Goal: Task Accomplishment & Management: Complete application form

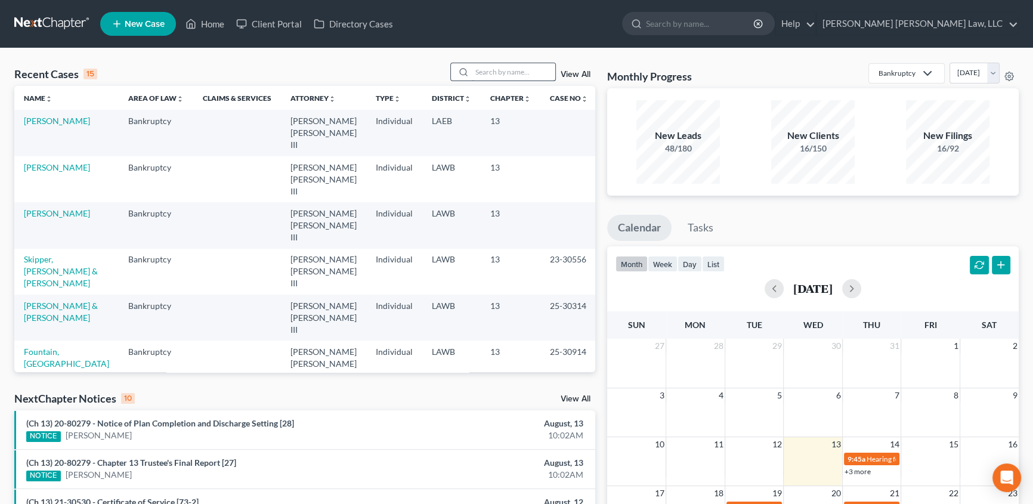
click at [502, 72] on input "search" at bounding box center [513, 71] width 83 height 17
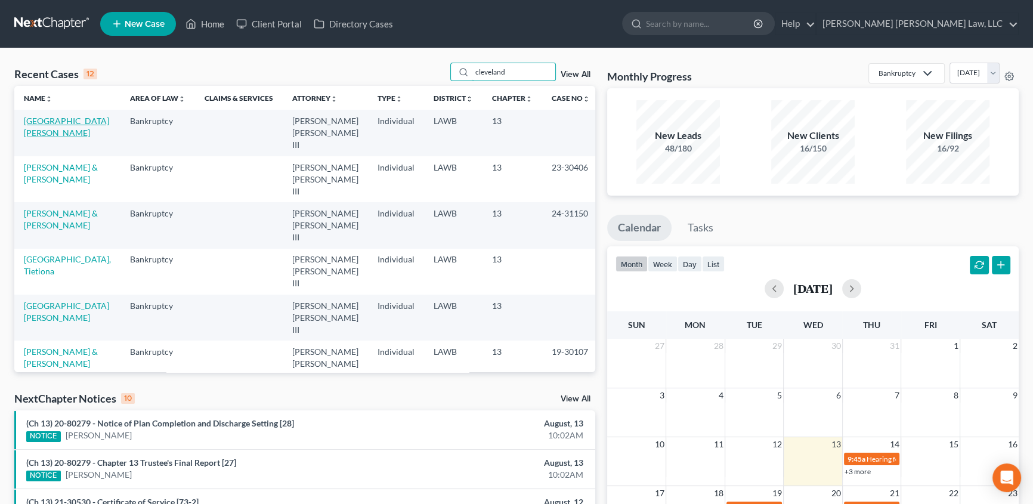
type input "cleveland"
click at [48, 124] on link "[GEOGRAPHIC_DATA][PERSON_NAME]" at bounding box center [66, 127] width 85 height 22
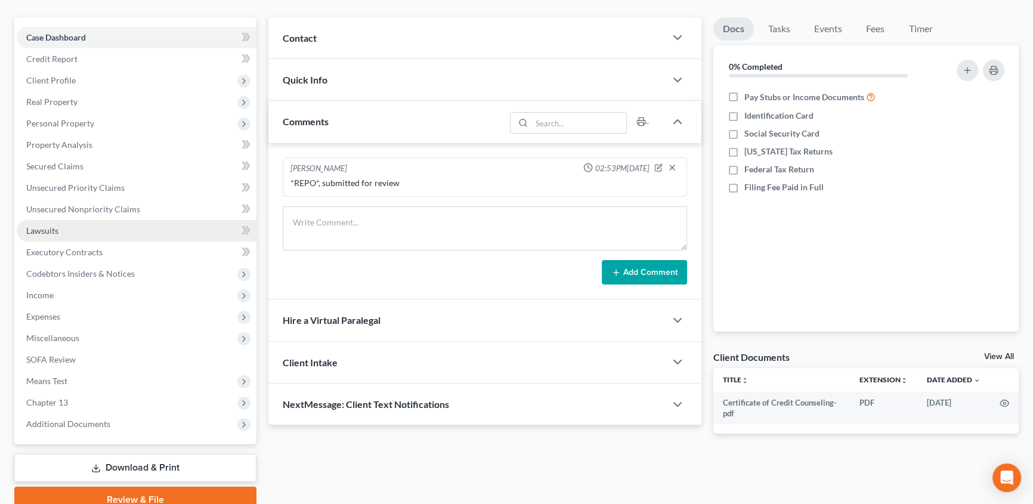
scroll to position [108, 0]
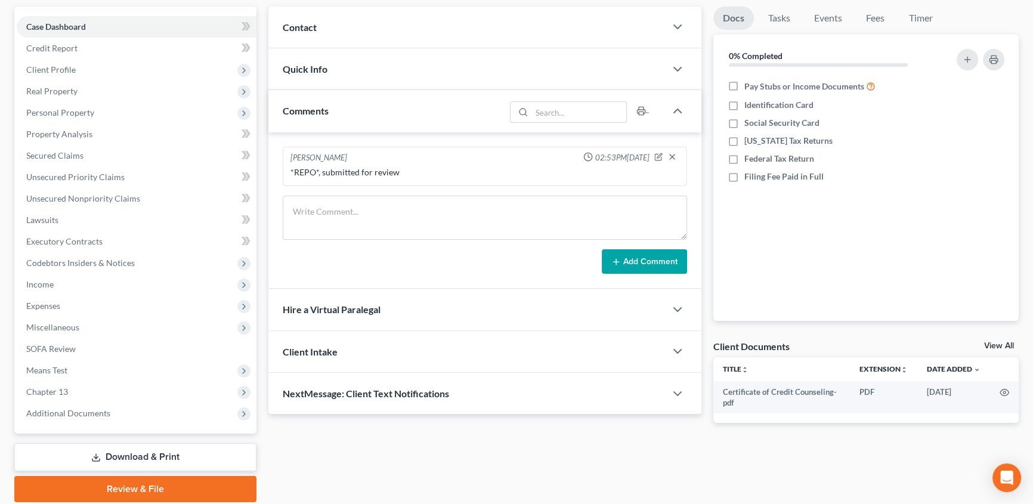
drag, startPoint x: 74, startPoint y: 413, endPoint x: 430, endPoint y: 382, distance: 357.4
click at [74, 413] on span "Additional Documents" at bounding box center [68, 413] width 84 height 10
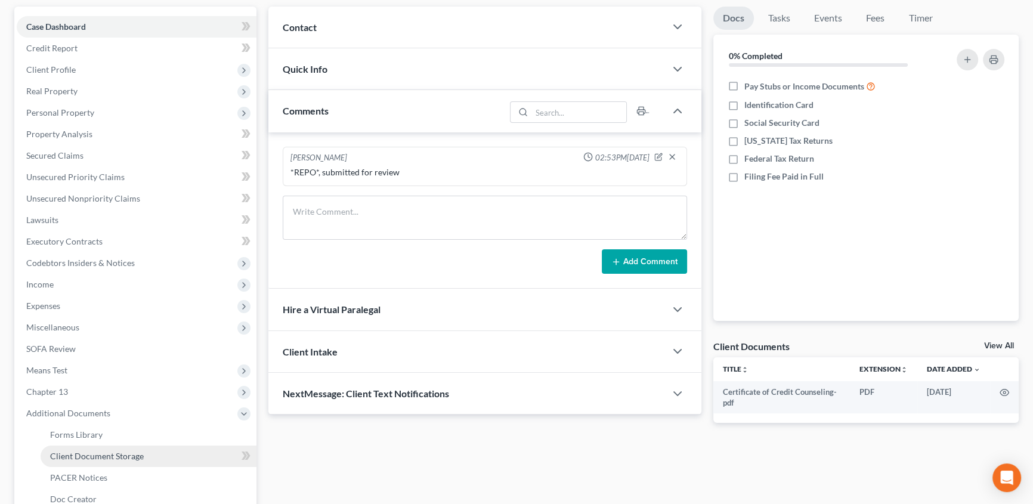
click at [113, 459] on span "Client Document Storage" at bounding box center [97, 456] width 94 height 10
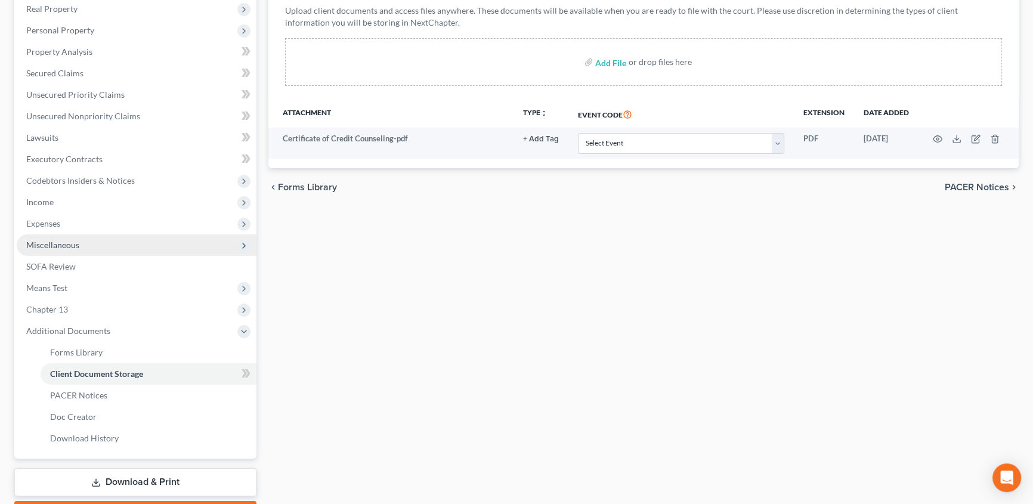
scroll to position [257, 0]
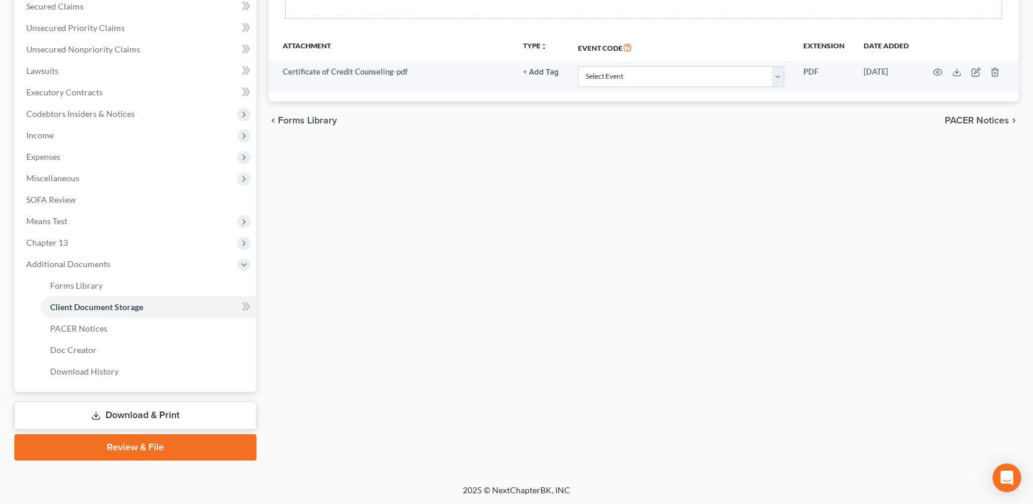
click at [134, 450] on link "Review & File" at bounding box center [135, 447] width 242 height 26
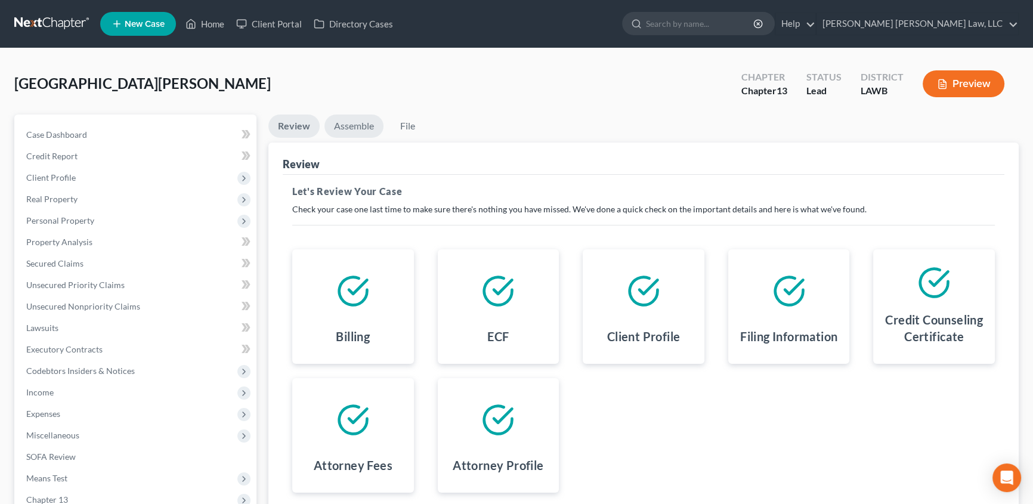
drag, startPoint x: 364, startPoint y: 125, endPoint x: 482, endPoint y: 238, distance: 162.8
click at [364, 125] on link "Assemble" at bounding box center [353, 126] width 59 height 23
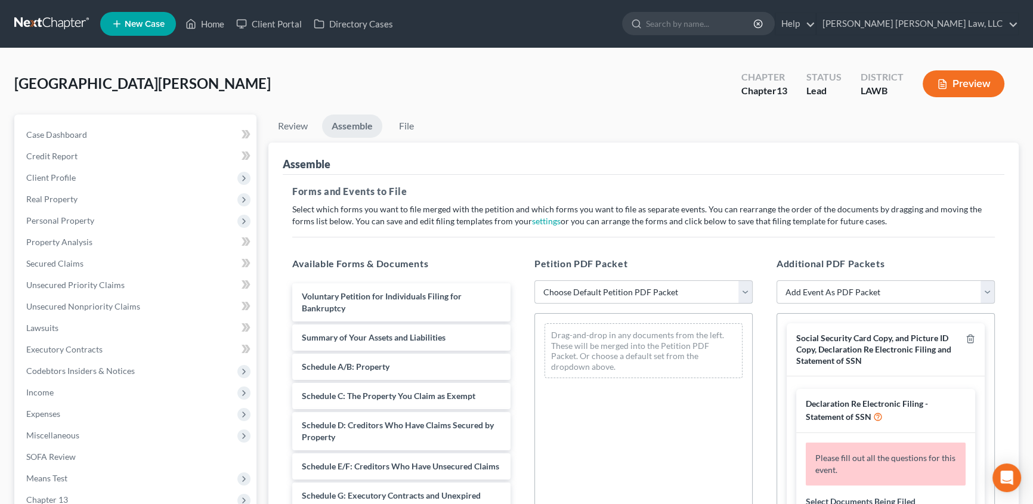
click at [633, 294] on select "Choose Default Petition PDF Packet Complete Bankruptcy Petition (all forms and …" at bounding box center [643, 292] width 218 height 24
select select "0"
click at [534, 280] on select "Choose Default Petition PDF Packet Complete Bankruptcy Petition (all forms and …" at bounding box center [643, 292] width 218 height 24
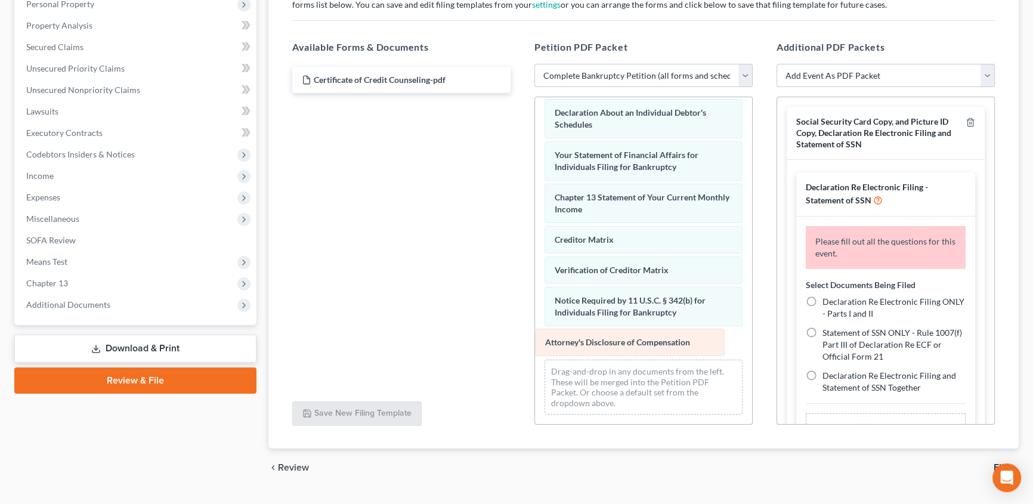
scroll to position [339, 0]
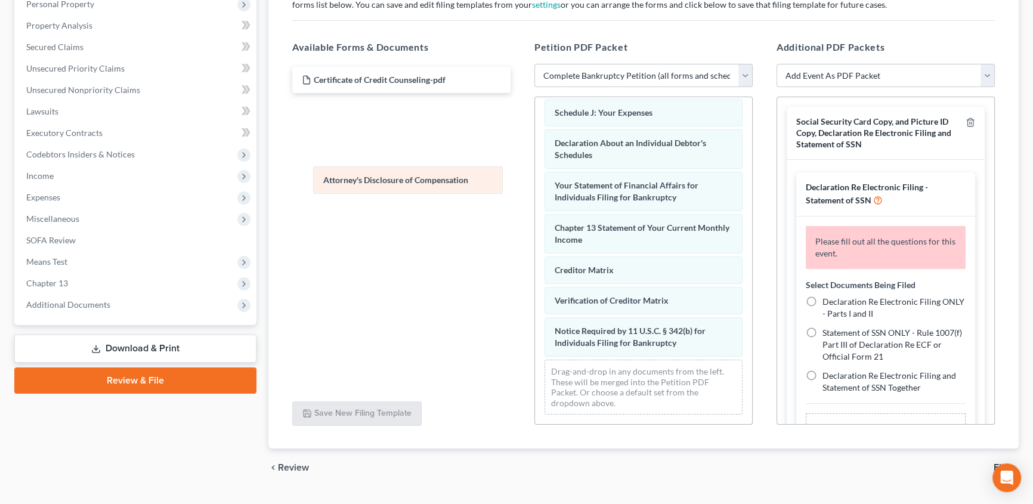
drag, startPoint x: 596, startPoint y: 342, endPoint x: 359, endPoint y: 173, distance: 291.1
click at [535, 175] on div "Attorney's Disclosure of Compensation Voluntary Petition for Individuals Filing…" at bounding box center [643, 96] width 217 height 656
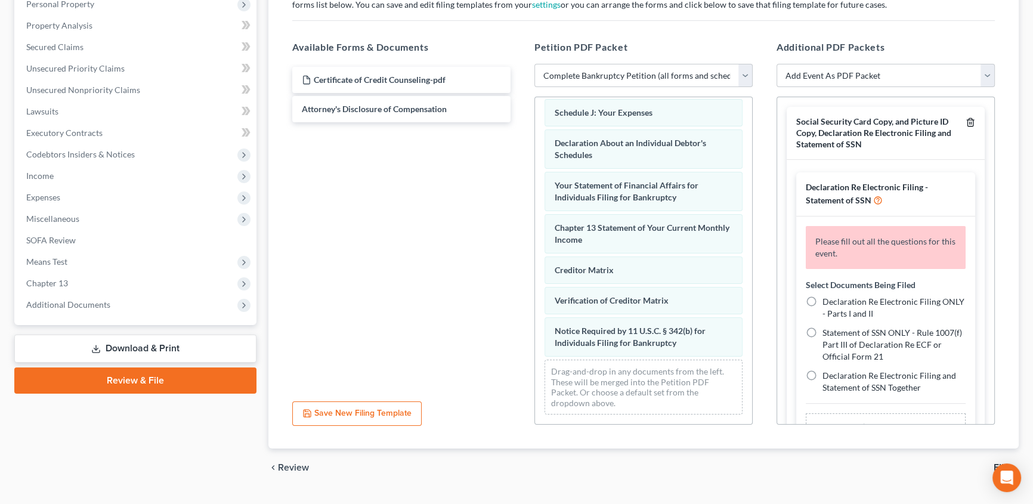
click at [966, 119] on icon "button" at bounding box center [971, 122] width 10 height 10
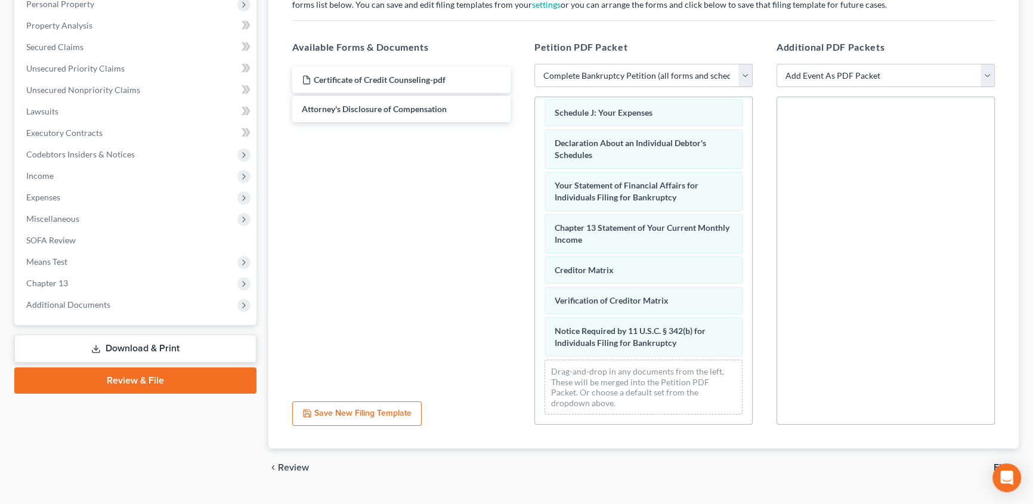
click at [847, 79] on select "Add Event As PDF Packet 20 Largest Unsecured Creditors Amended Creditor Matrix …" at bounding box center [886, 76] width 218 height 24
select select "9"
click at [777, 64] on select "Add Event As PDF Packet 20 Largest Unsecured Creditors Amended Creditor Matrix …" at bounding box center [886, 76] width 218 height 24
select select
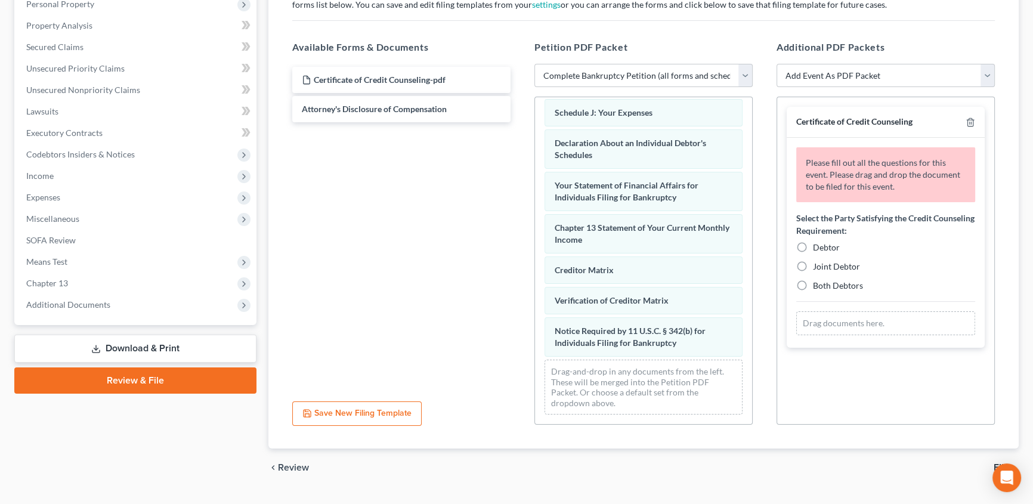
click at [813, 243] on label "Debtor" at bounding box center [826, 248] width 27 height 12
click at [818, 243] on input "Debtor" at bounding box center [822, 246] width 8 height 8
radio input "true"
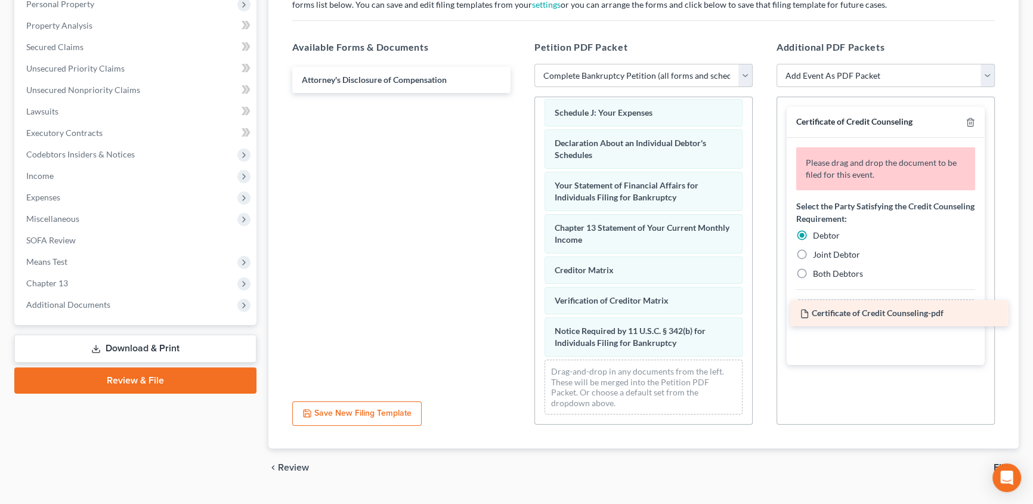
drag, startPoint x: 393, startPoint y: 75, endPoint x: 893, endPoint y: 310, distance: 552.8
click at [520, 93] on div "Certificate of Credit Counseling-pdf Certificate of Credit Counseling-pdf Attor…" at bounding box center [401, 80] width 237 height 26
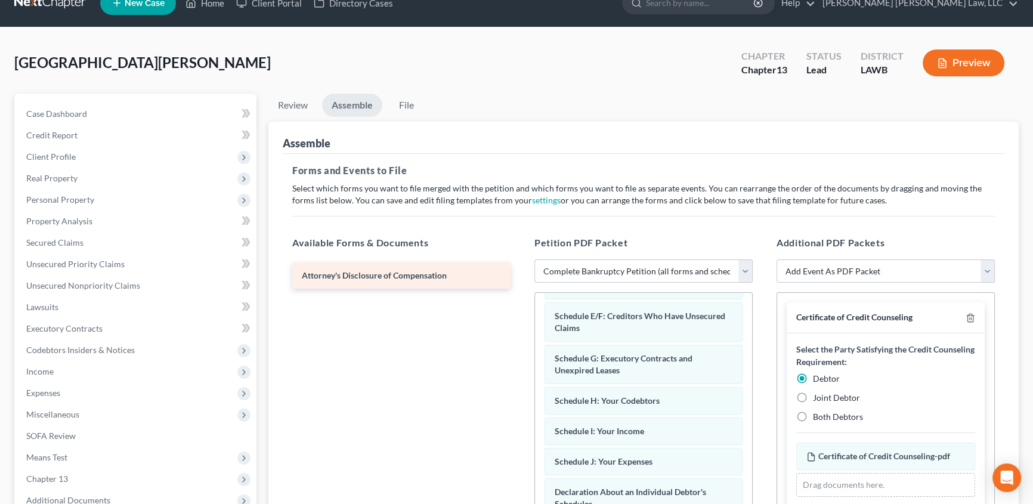
scroll to position [0, 0]
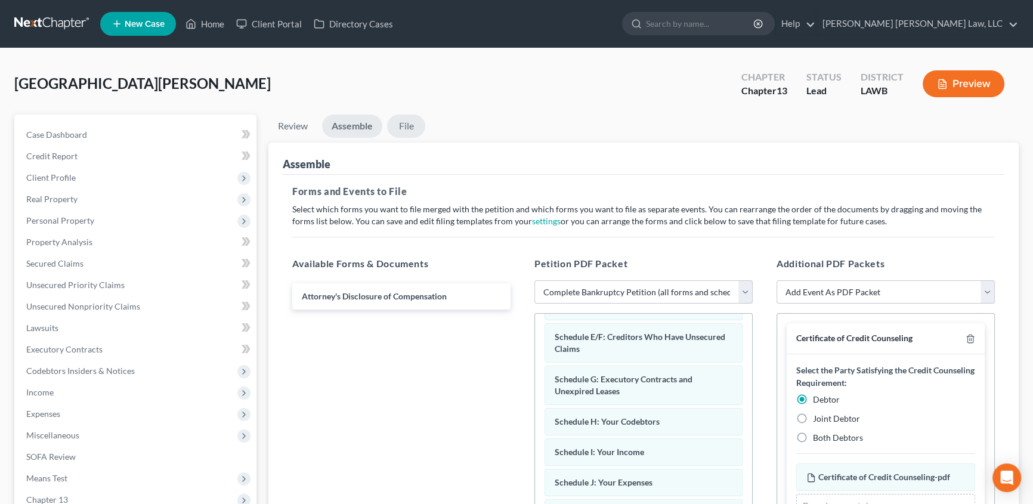
click at [407, 125] on link "File" at bounding box center [406, 126] width 38 height 23
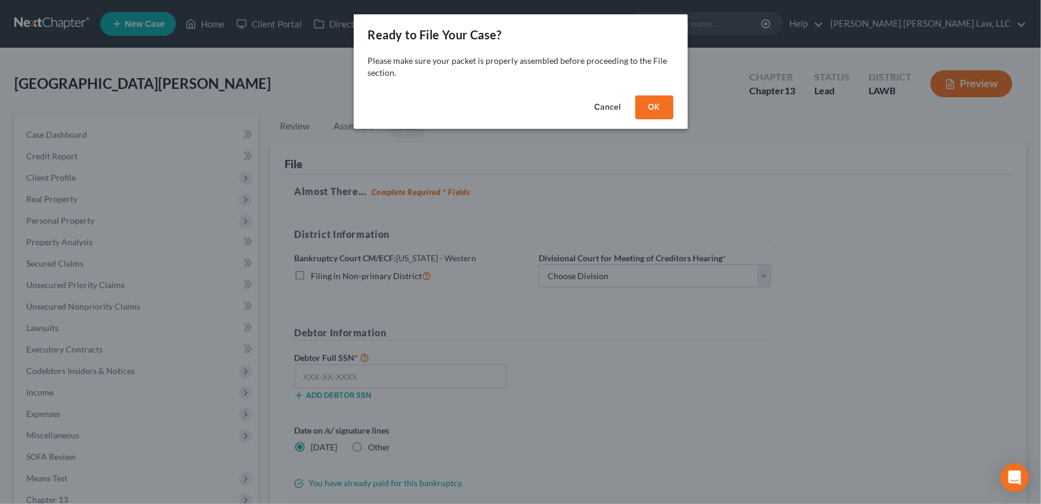
click at [648, 112] on button "OK" at bounding box center [654, 107] width 38 height 24
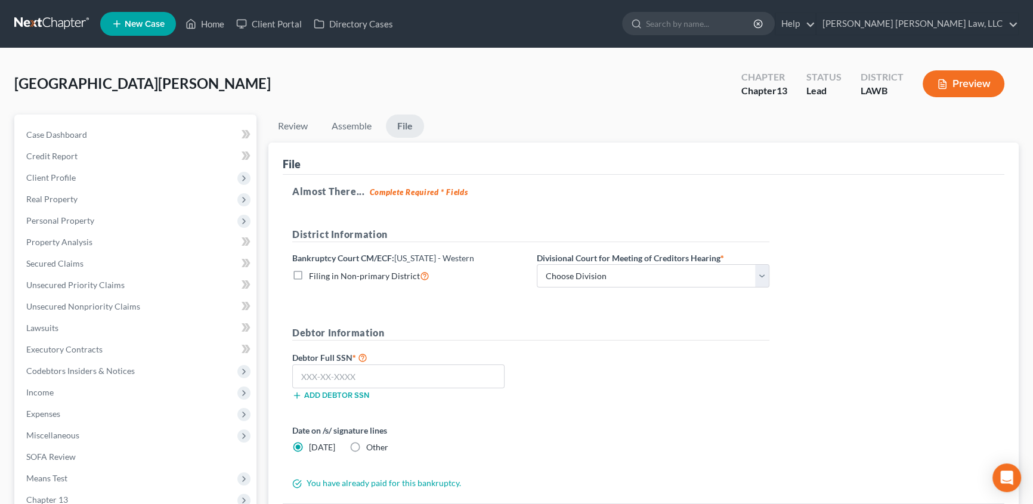
click at [309, 277] on label "Filing in Non-primary District" at bounding box center [369, 276] width 120 height 14
click at [314, 277] on input "Filing in Non-primary District" at bounding box center [318, 273] width 8 height 8
checkbox input "true"
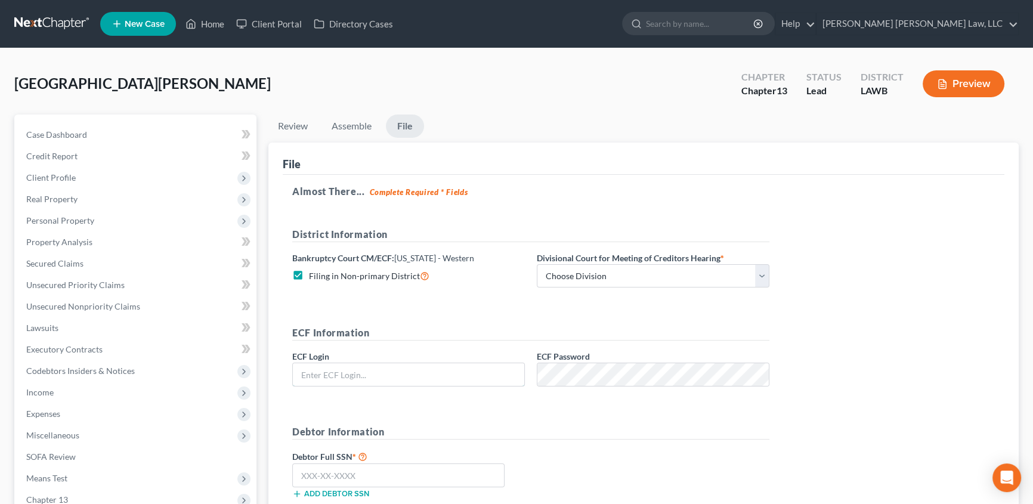
type input "eoyoung3p"
click at [548, 281] on select "Choose Division Alexandria Lafayette-Opelousas Lake Charles Monroe Shreveport" at bounding box center [653, 276] width 233 height 24
select select "3"
click at [537, 264] on select "Choose Division Alexandria Lafayette-Opelousas Lake Charles Monroe Shreveport" at bounding box center [653, 276] width 233 height 24
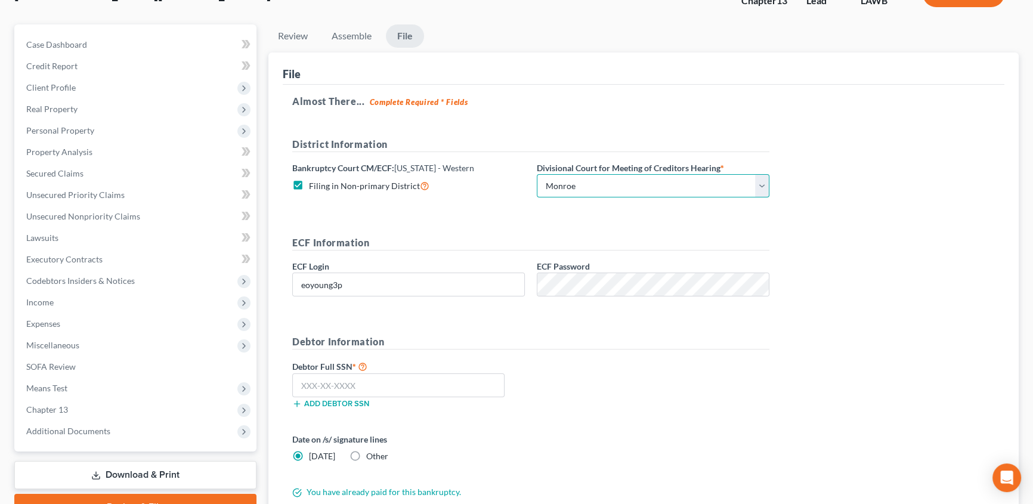
scroll to position [108, 0]
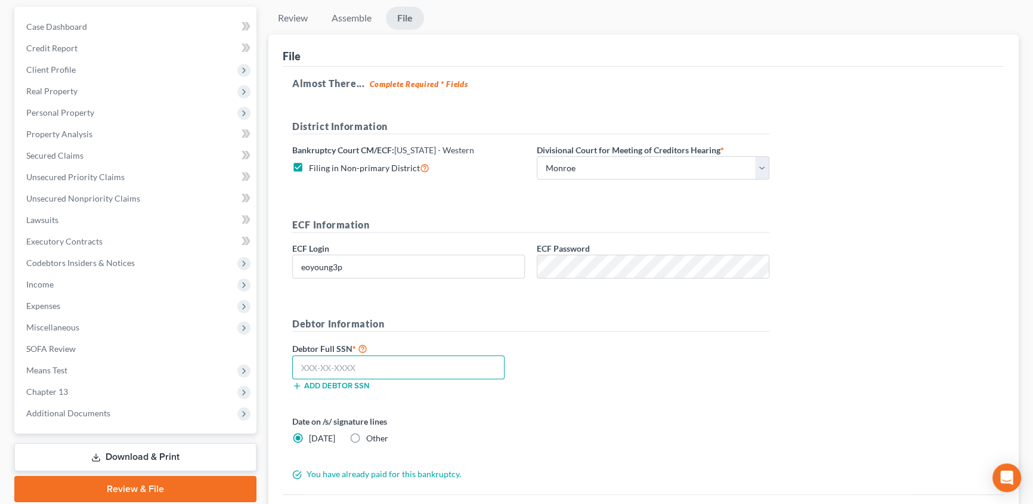
click at [298, 367] on input "text" at bounding box center [398, 367] width 212 height 24
click at [317, 356] on input "text" at bounding box center [398, 367] width 212 height 24
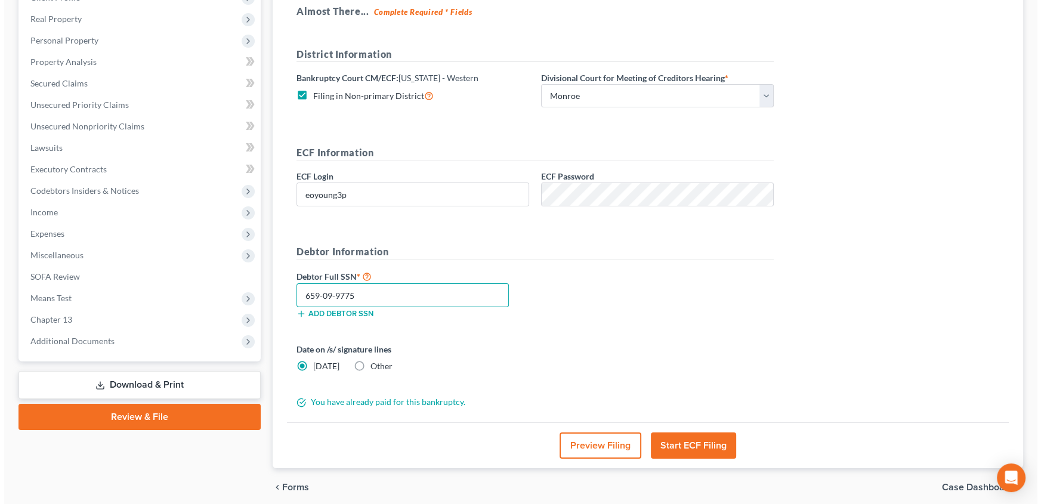
scroll to position [162, 0]
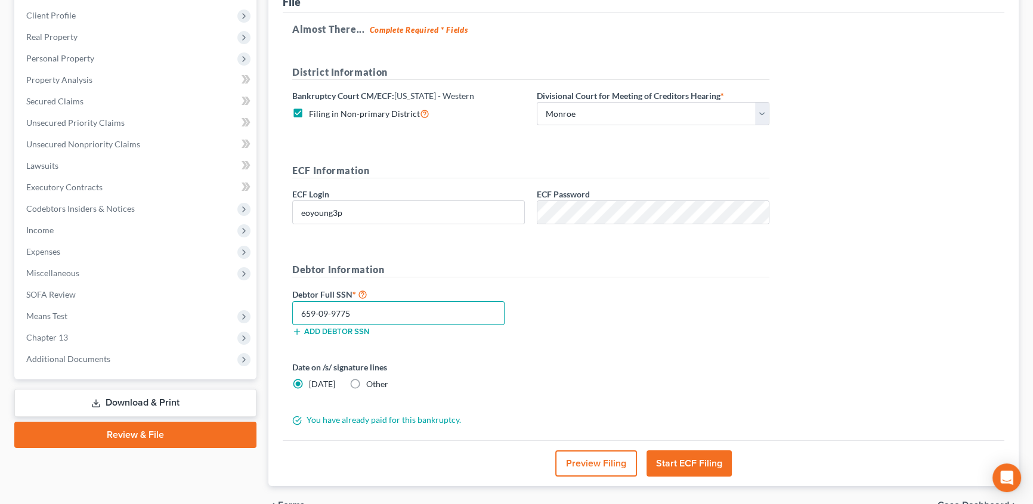
type input "659-09-9775"
click at [668, 458] on button "Start ECF Filing" at bounding box center [689, 463] width 85 height 26
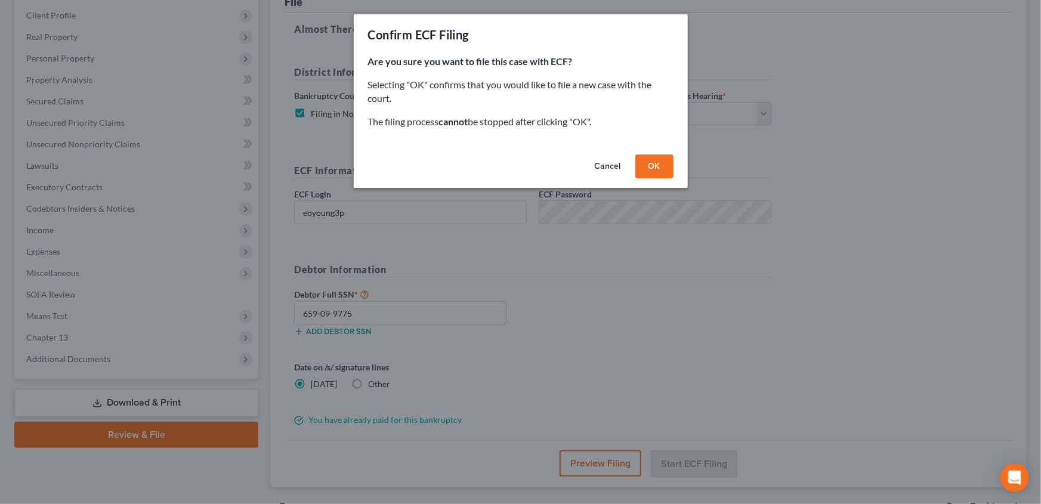
click at [653, 165] on button "OK" at bounding box center [654, 166] width 38 height 24
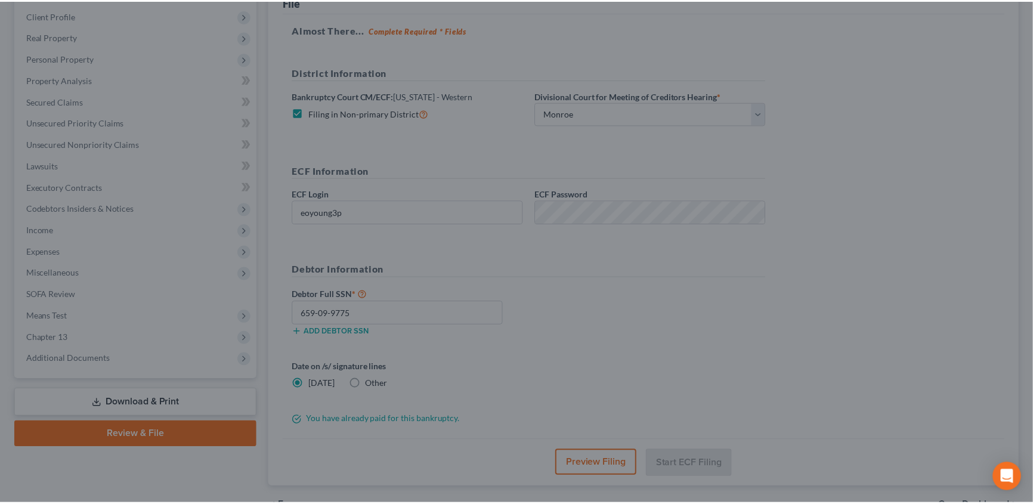
scroll to position [150, 0]
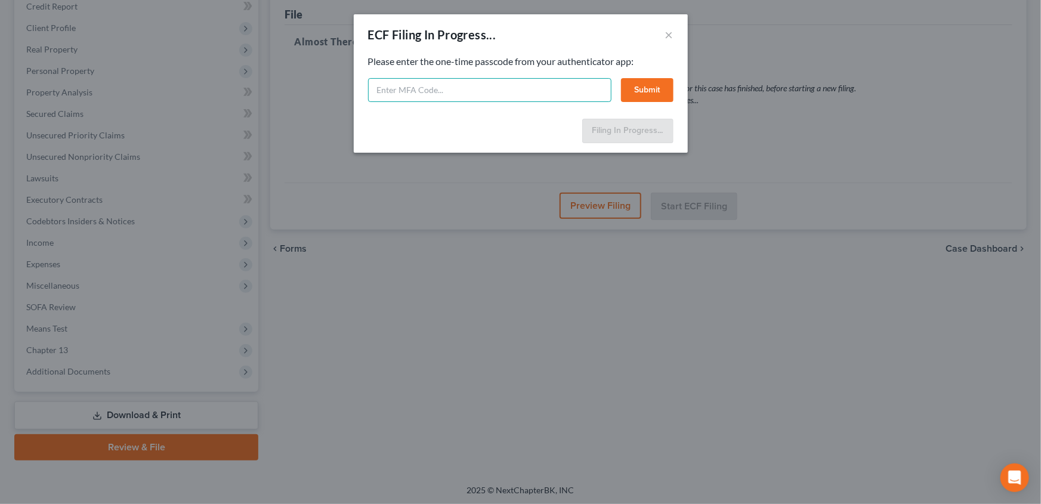
click at [434, 89] on input "text" at bounding box center [489, 90] width 243 height 24
type input "560498"
click at [651, 87] on button "Submit" at bounding box center [647, 90] width 52 height 24
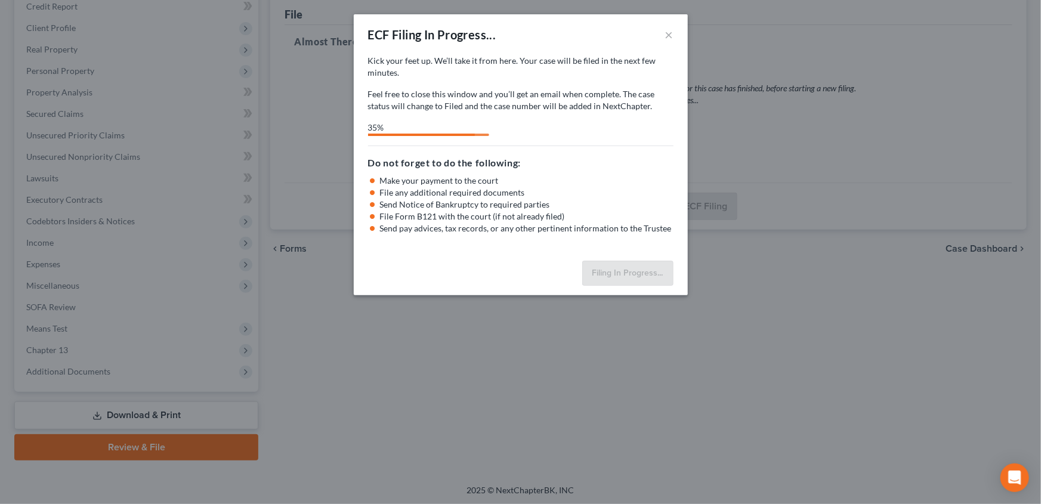
select select "3"
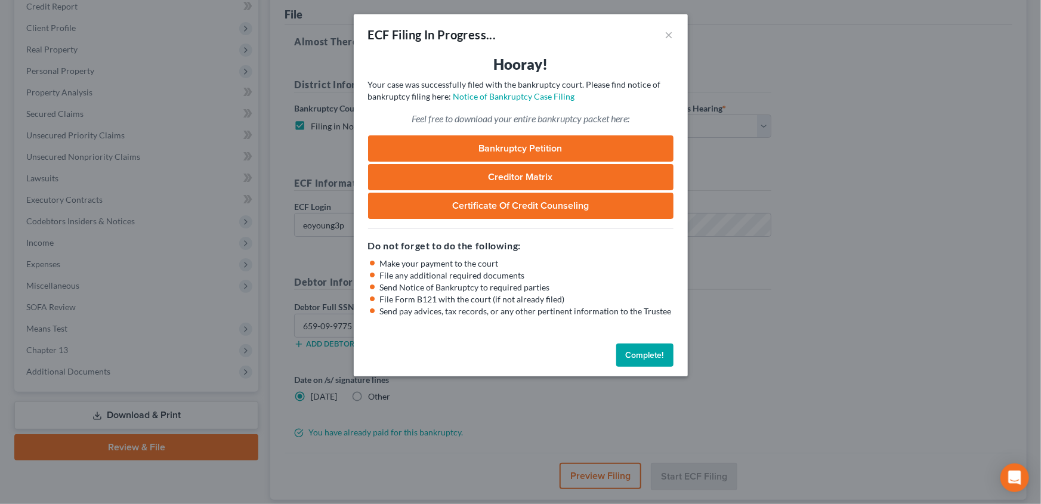
click at [639, 350] on button "Complete!" at bounding box center [644, 356] width 57 height 24
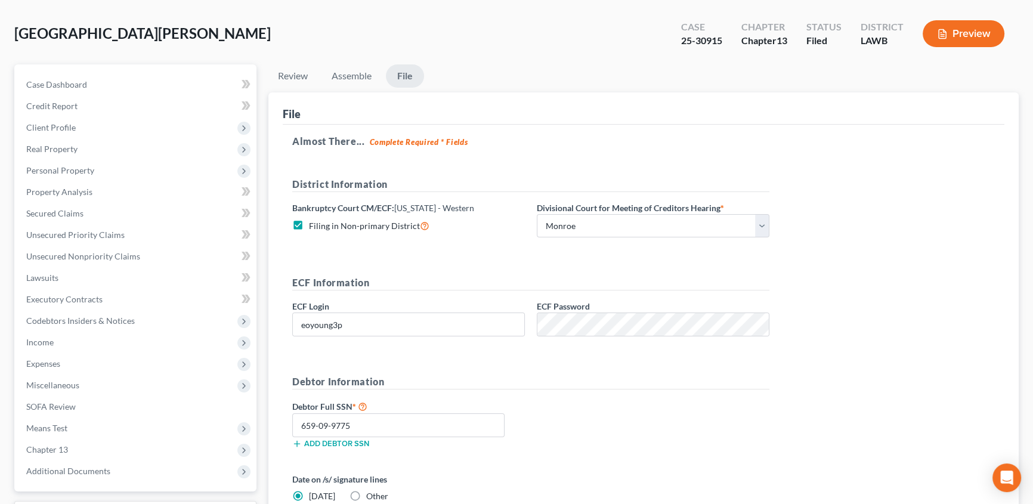
scroll to position [0, 0]
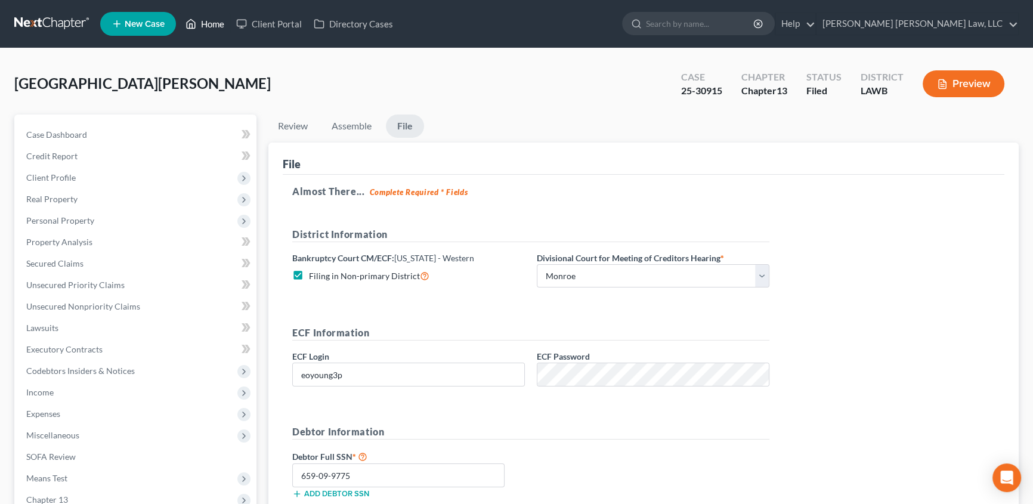
click at [213, 24] on link "Home" at bounding box center [205, 23] width 51 height 21
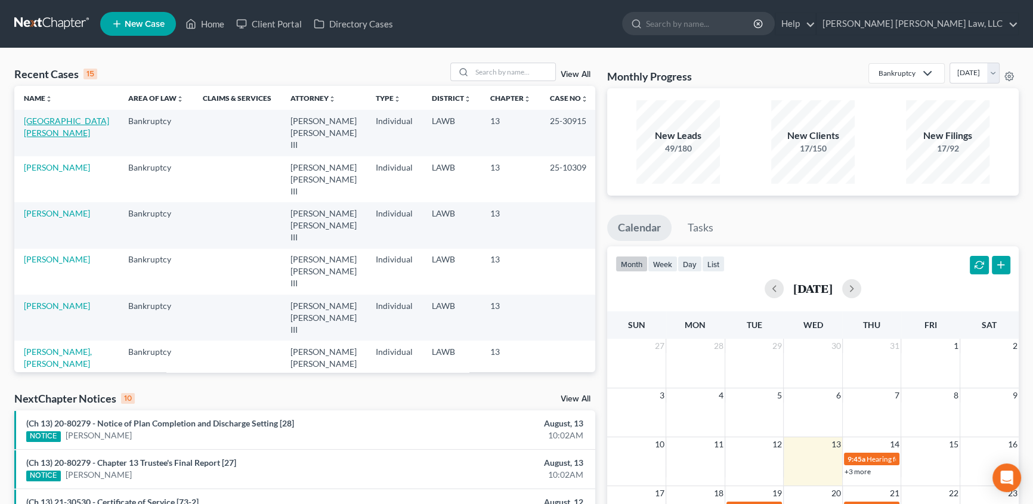
click at [58, 122] on link "[GEOGRAPHIC_DATA][PERSON_NAME]" at bounding box center [66, 127] width 85 height 22
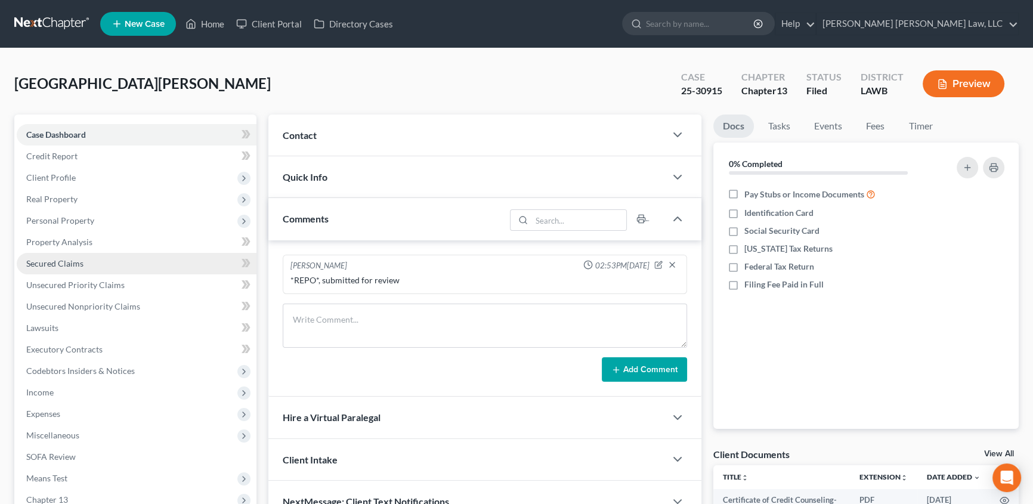
click at [60, 256] on link "Secured Claims" at bounding box center [137, 263] width 240 height 21
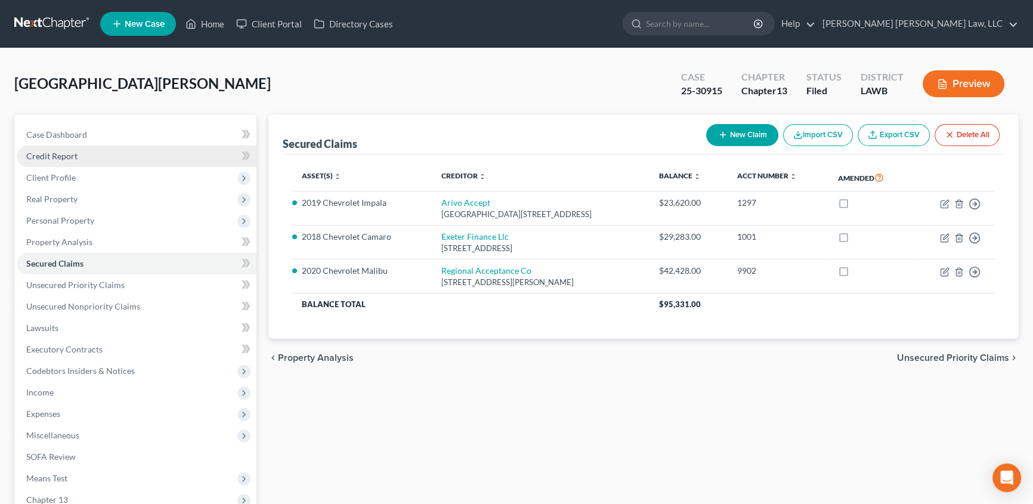
click at [73, 156] on span "Credit Report" at bounding box center [51, 156] width 51 height 10
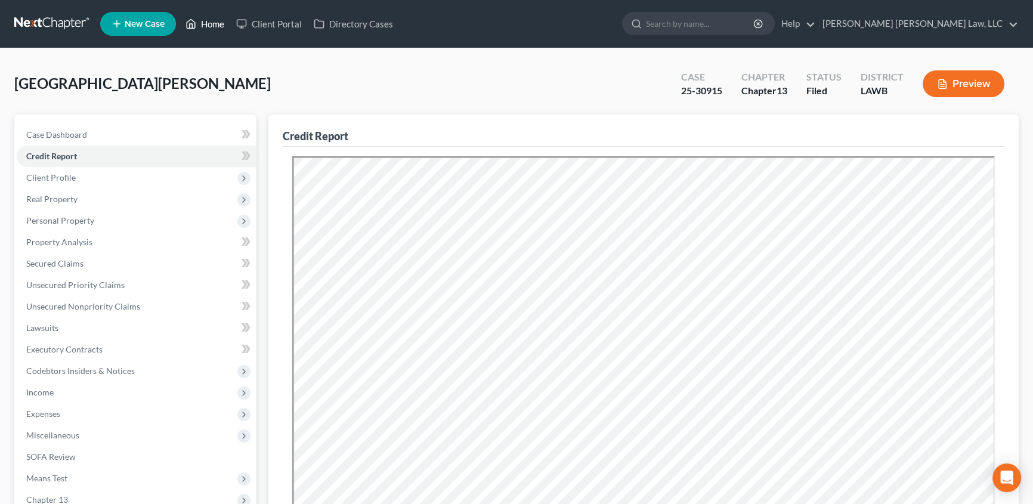
click at [214, 20] on link "Home" at bounding box center [205, 23] width 51 height 21
